Goal: Information Seeking & Learning: Find specific fact

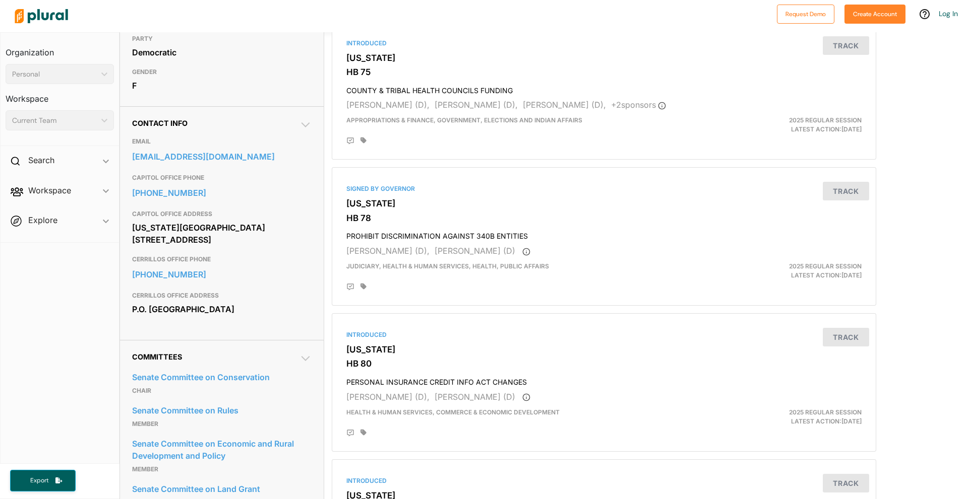
scroll to position [216, 0]
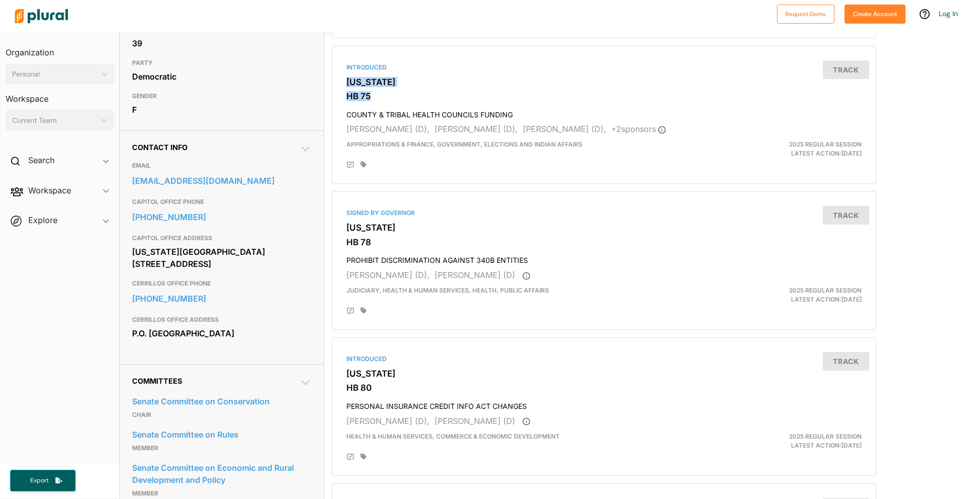
drag, startPoint x: 958, startPoint y: 100, endPoint x: 961, endPoint y: 65, distance: 35.4
click at [961, 65] on div "[PERSON_NAME] TITLE Senator STATE [US_STATE] CHAMBER Senate DISTRICT 39 PARTY D…" at bounding box center [543, 265] width 848 height 467
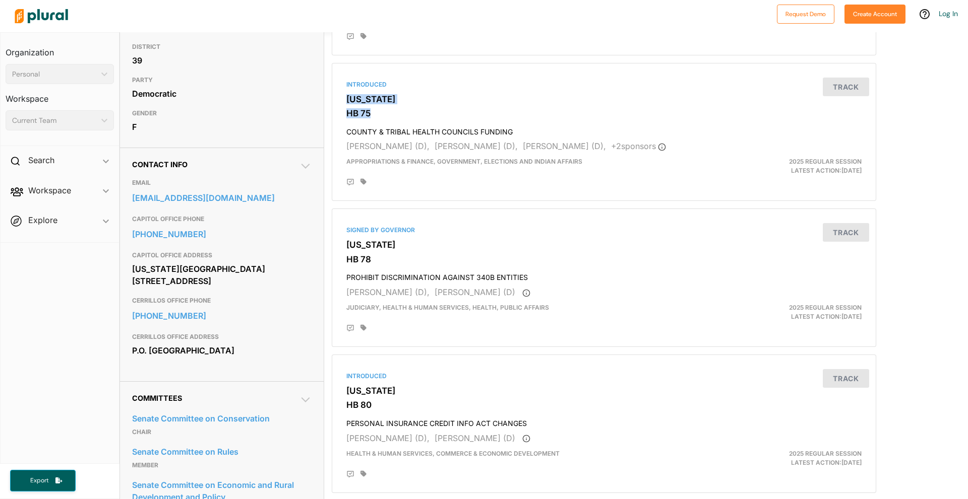
scroll to position [0, 0]
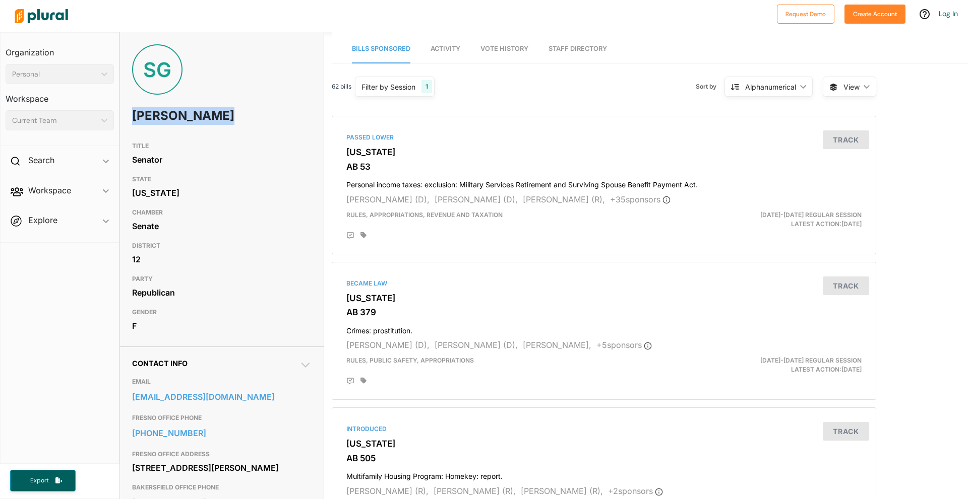
drag, startPoint x: 235, startPoint y: 119, endPoint x: 128, endPoint y: 113, distance: 107.5
click at [128, 113] on div "SG Shannon Grove" at bounding box center [222, 90] width 204 height 93
copy h1 "Shannon Grove"
